Goal: Task Accomplishment & Management: Complete application form

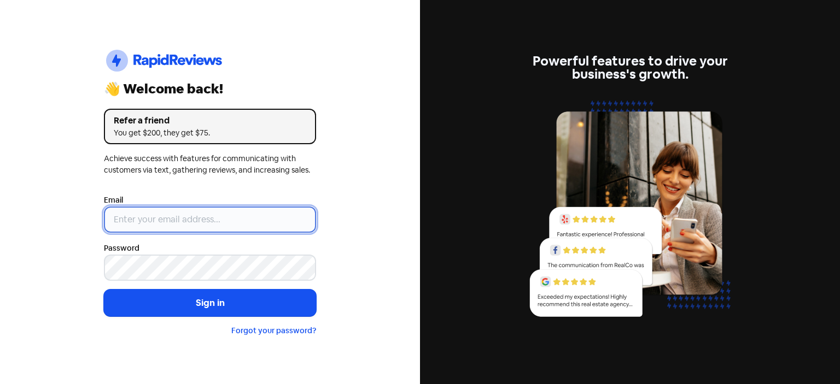
type input "[EMAIL_ADDRESS][DOMAIN_NAME]"
click at [242, 220] on input "[EMAIL_ADDRESS][DOMAIN_NAME]" at bounding box center [210, 220] width 212 height 26
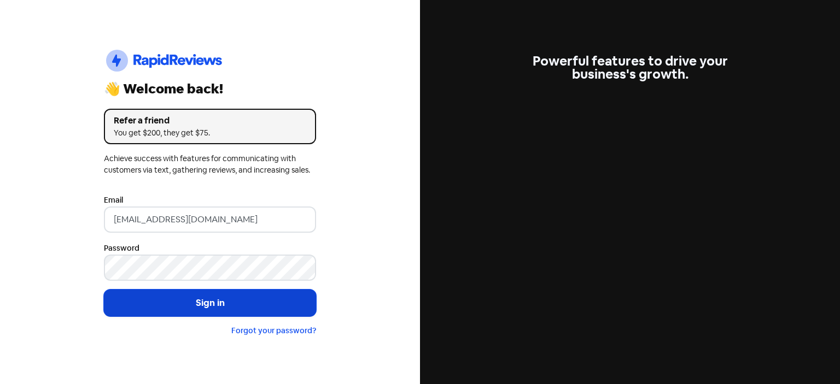
click at [230, 301] on button "Sign in" at bounding box center [210, 303] width 212 height 27
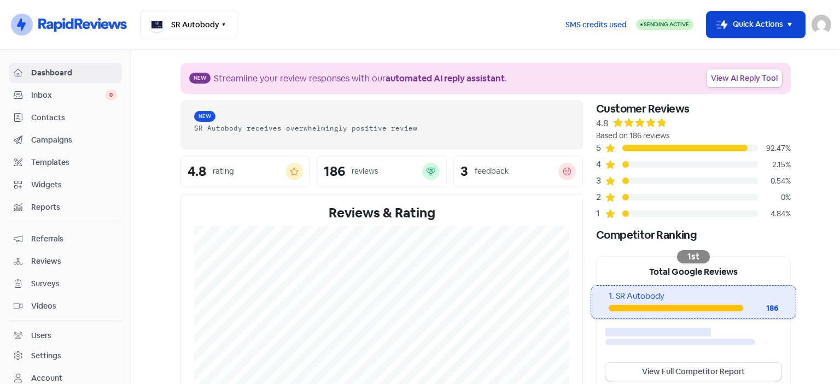
click at [792, 22] on icon "button" at bounding box center [789, 24] width 13 height 13
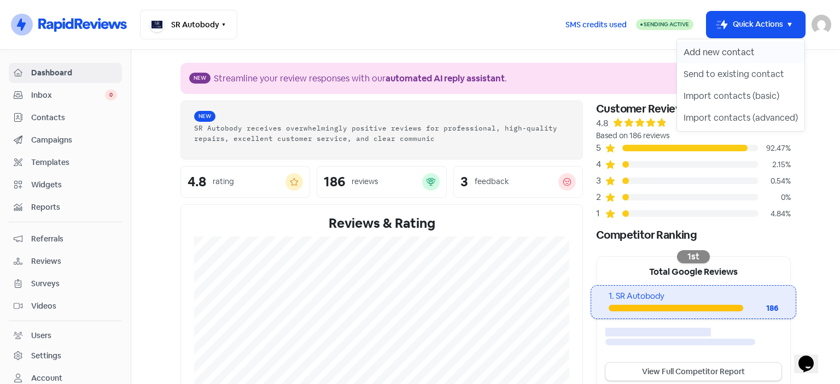
click at [743, 52] on button "Add new contact" at bounding box center [740, 53] width 127 height 22
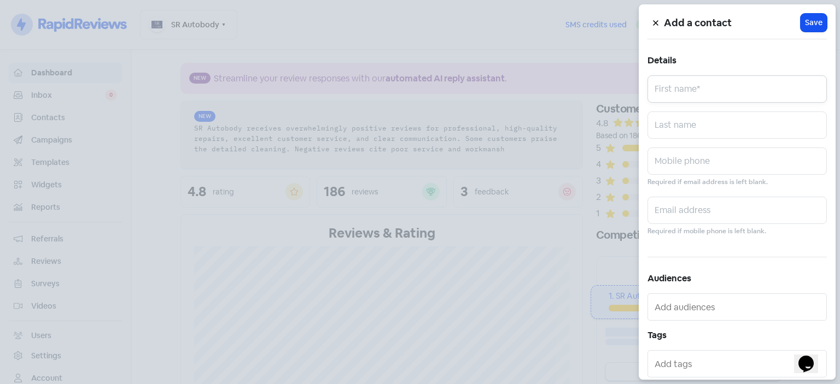
click at [704, 96] on input "text" at bounding box center [736, 88] width 179 height 27
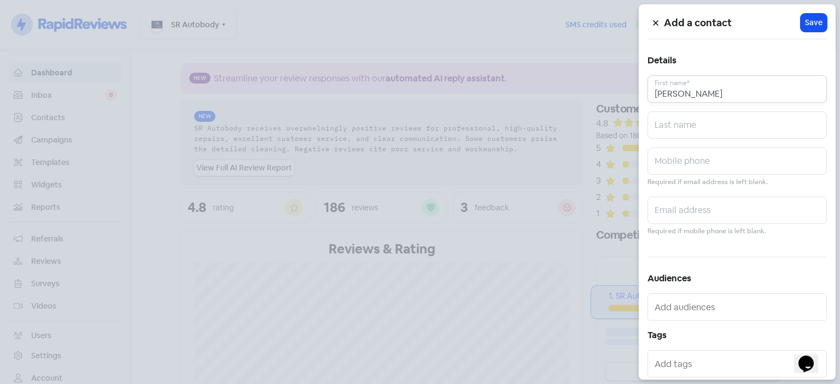
type input "NAKITA"
click at [746, 130] on input "text" at bounding box center [736, 125] width 179 height 27
type input "TRACEY"
click at [689, 172] on input "text" at bounding box center [736, 161] width 179 height 27
type input "0467192176"
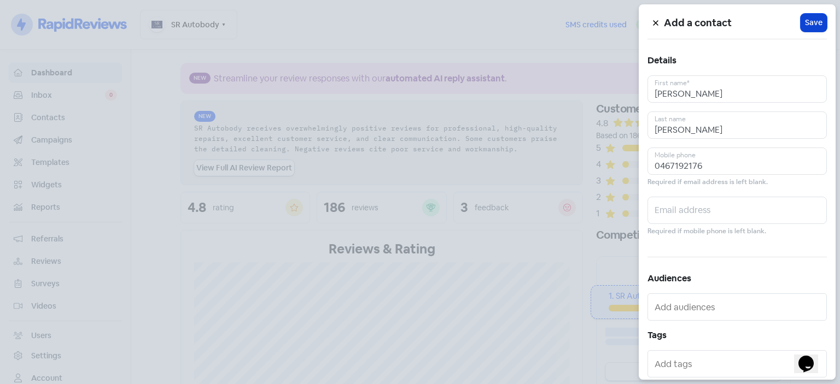
click at [807, 22] on span "Save" at bounding box center [813, 22] width 17 height 11
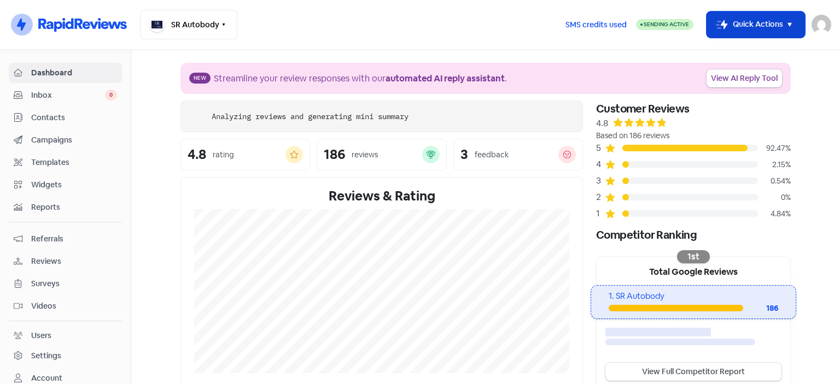
click at [793, 21] on icon "button" at bounding box center [789, 24] width 13 height 13
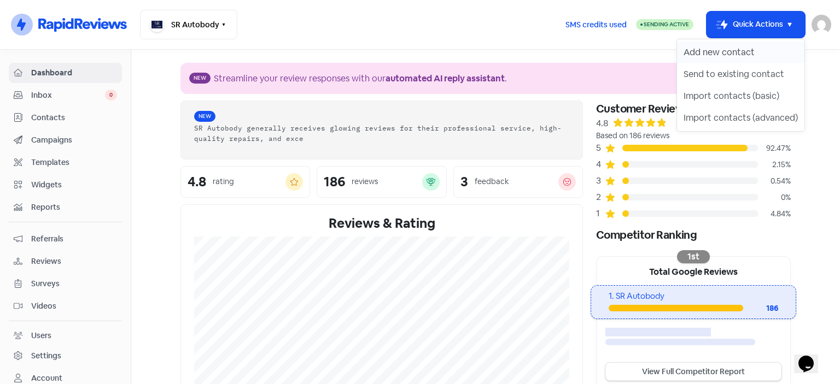
click at [719, 48] on button "Add new contact" at bounding box center [740, 53] width 127 height 22
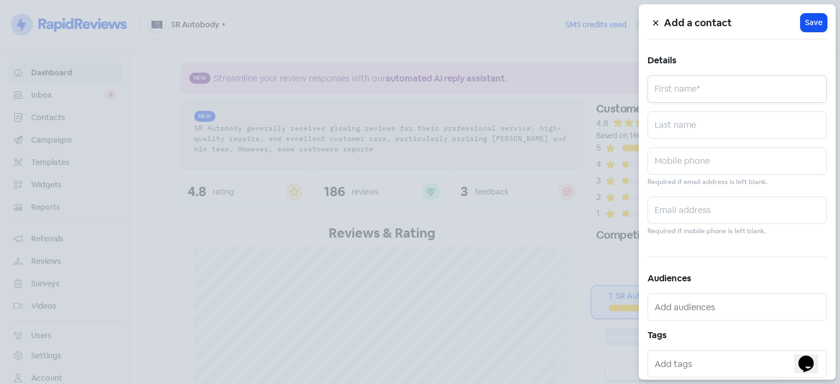
click at [693, 89] on input "text" at bounding box center [736, 88] width 179 height 27
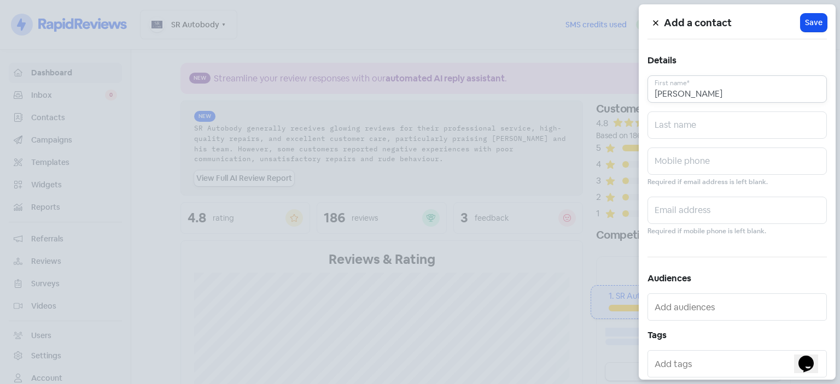
type input "[PERSON_NAME]"
click at [676, 128] on input "text" at bounding box center [736, 125] width 179 height 27
type input "[PERSON_NAME]"
click at [693, 156] on input "text" at bounding box center [736, 161] width 179 height 27
type input "0414960509"
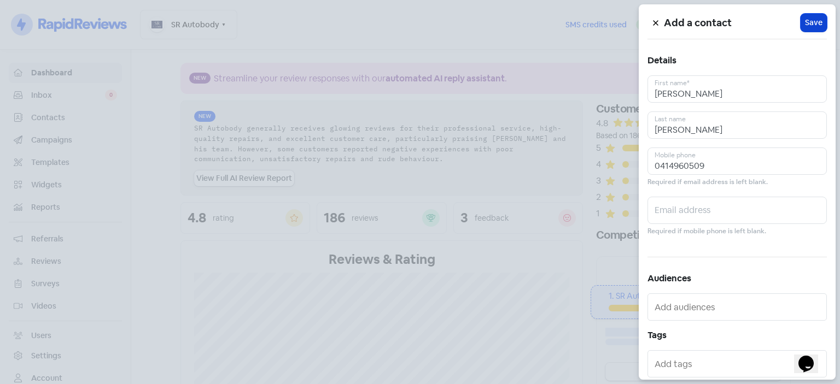
click at [805, 20] on span "Save" at bounding box center [813, 22] width 17 height 11
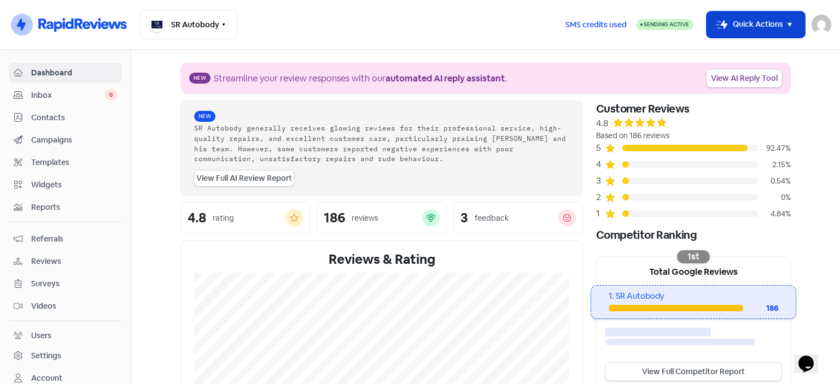
click at [789, 26] on icon "button" at bounding box center [789, 25] width 4 height 4
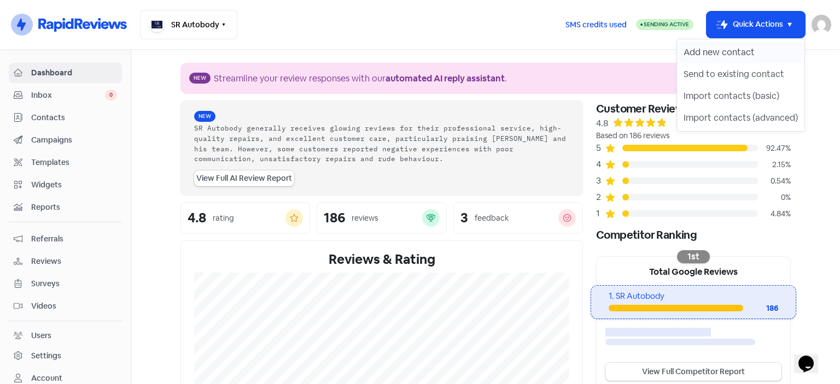
click at [729, 55] on button "Add new contact" at bounding box center [740, 53] width 127 height 22
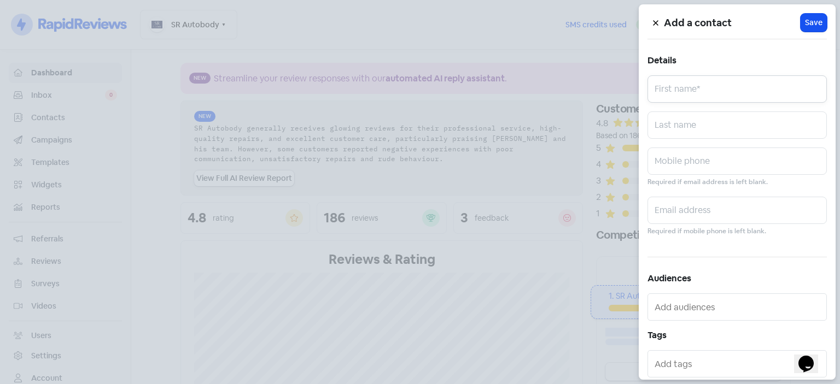
click at [696, 89] on input "text" at bounding box center [736, 88] width 179 height 27
type input "[PERSON_NAME]"
click at [704, 116] on input "text" at bounding box center [736, 125] width 179 height 27
type input "[PERSON_NAME]"
click at [673, 170] on input "text" at bounding box center [736, 161] width 179 height 27
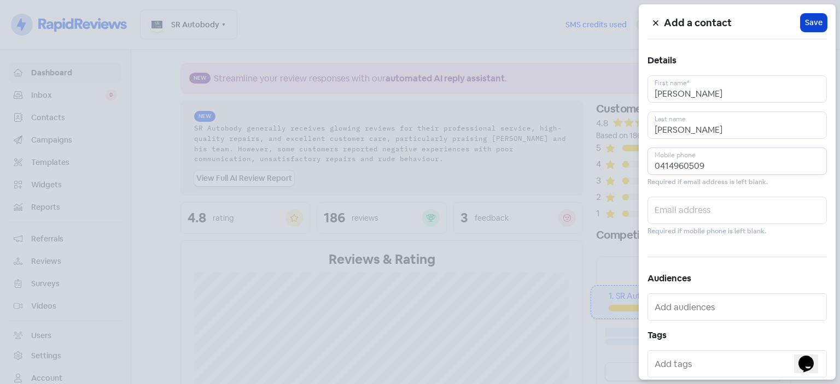
type input "0414960509"
click at [809, 18] on span "Save" at bounding box center [813, 22] width 17 height 11
